Goal: Find specific page/section: Find specific page/section

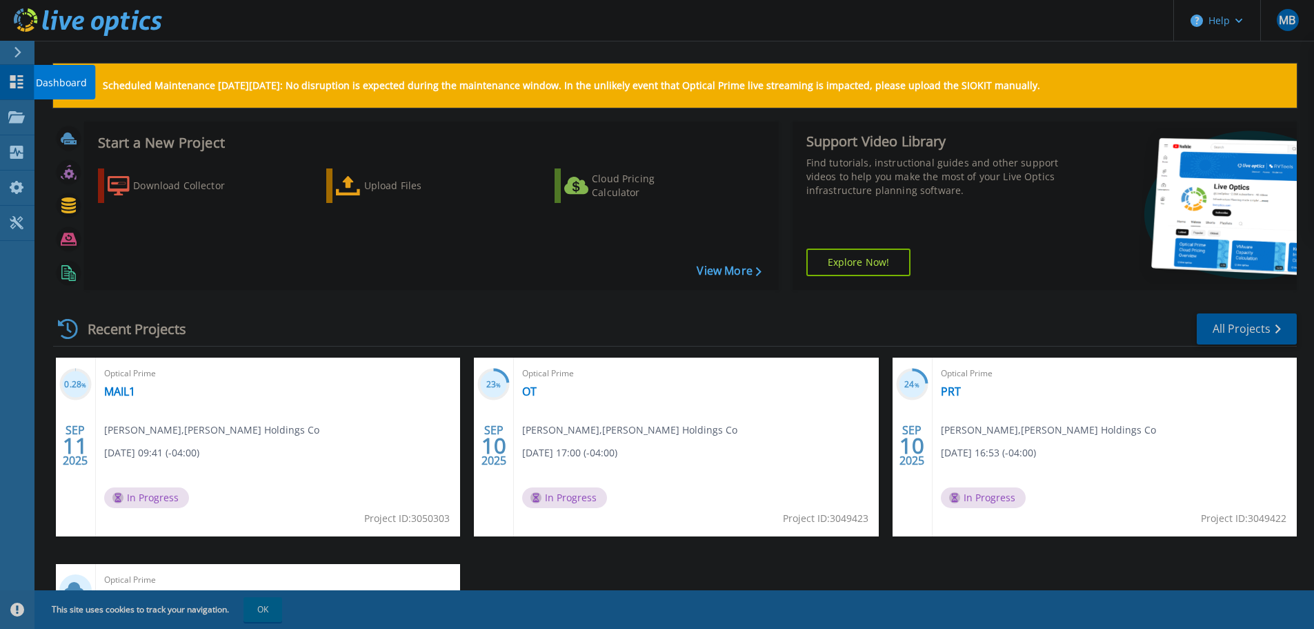
click at [25, 89] on link "Dashboard Dashboard" at bounding box center [17, 82] width 35 height 35
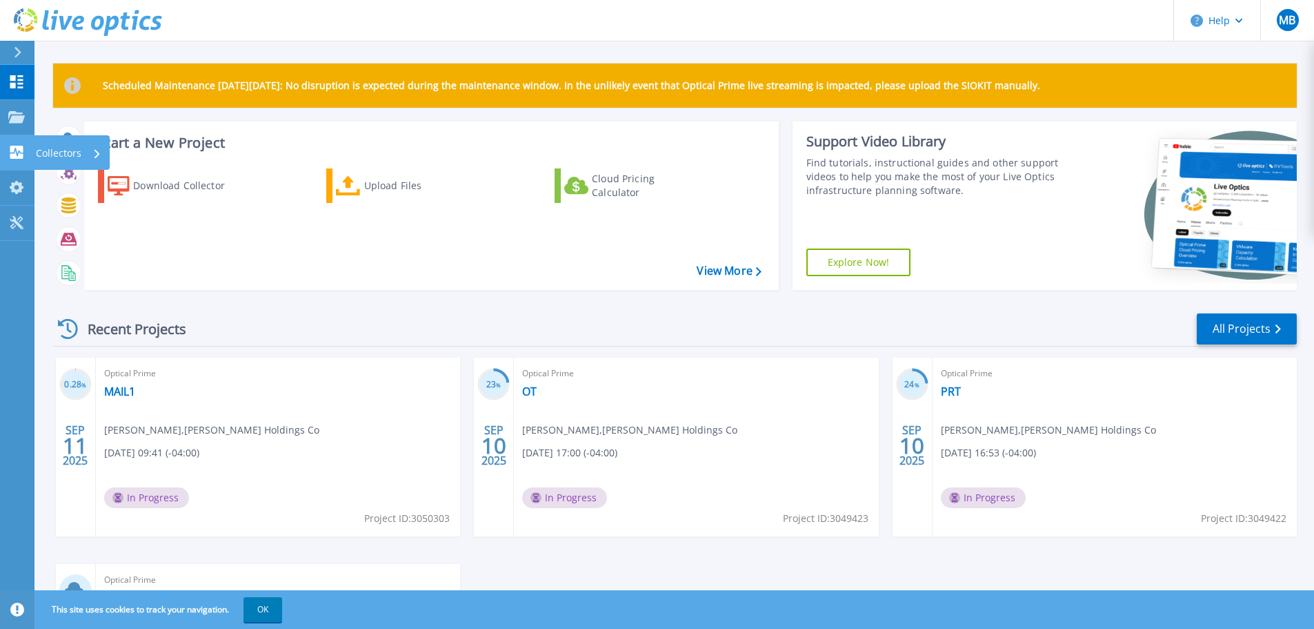
click at [21, 149] on icon at bounding box center [16, 152] width 13 height 13
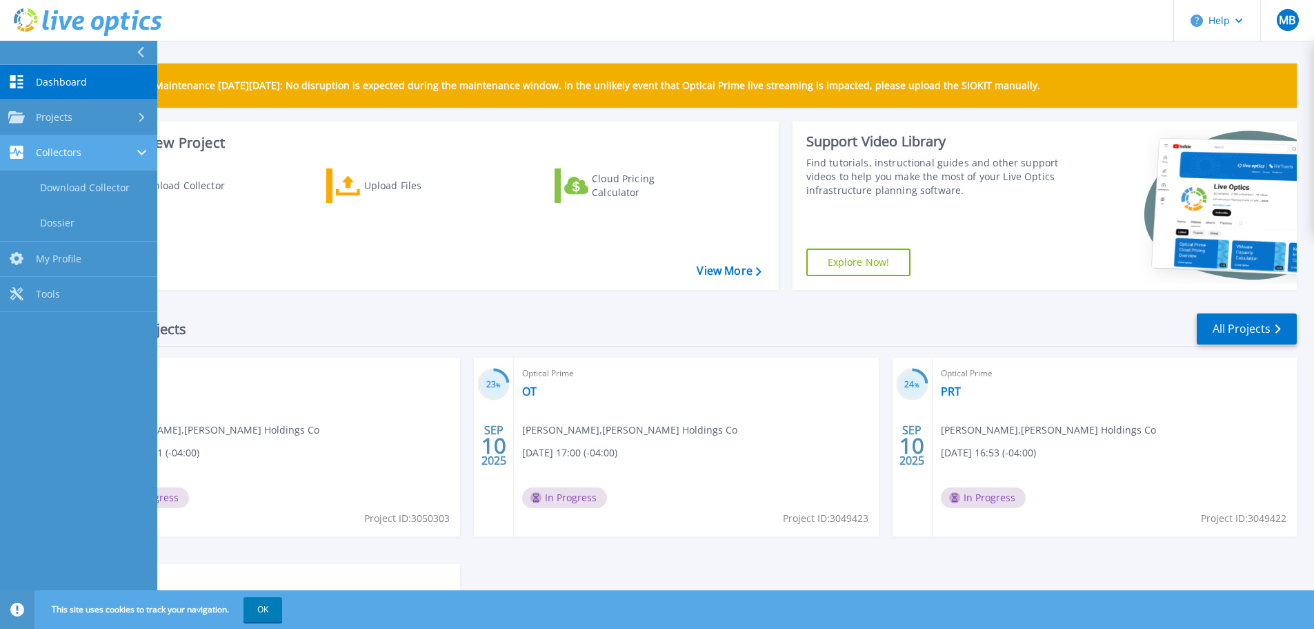
click at [103, 161] on link "Collectors Collectors" at bounding box center [78, 152] width 157 height 35
click at [59, 159] on div "Collectors" at bounding box center [44, 152] width 73 height 13
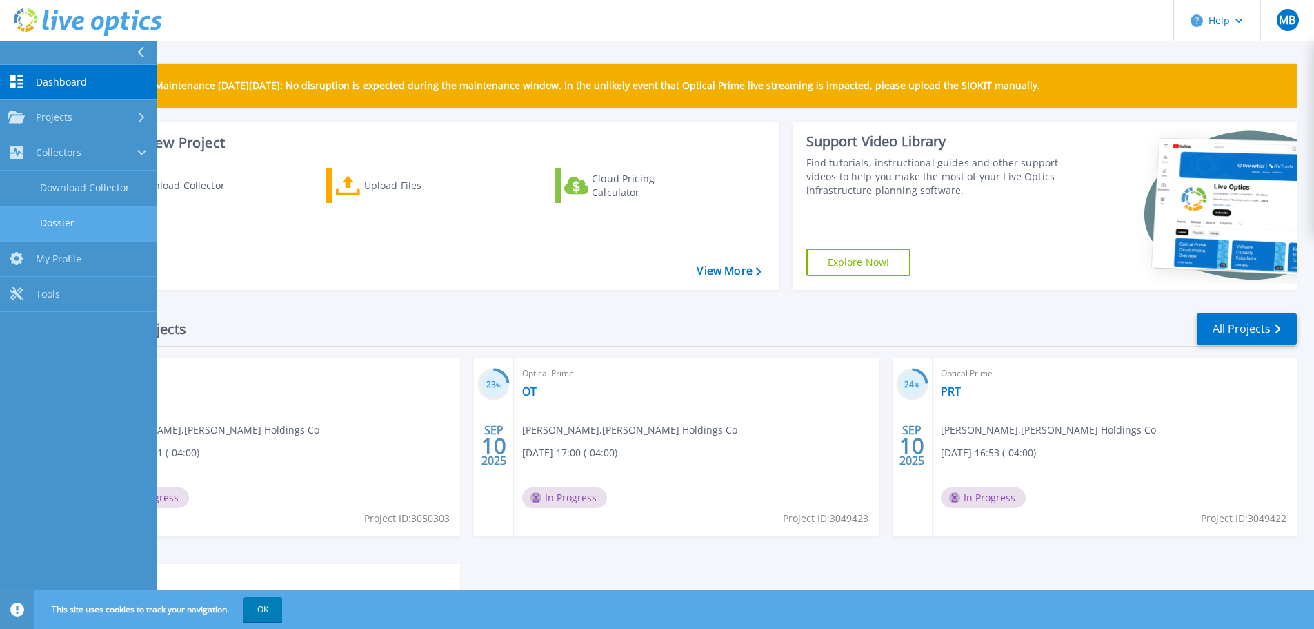
click at [68, 218] on link "Dossier" at bounding box center [78, 223] width 157 height 35
